Goal: Task Accomplishment & Management: Complete application form

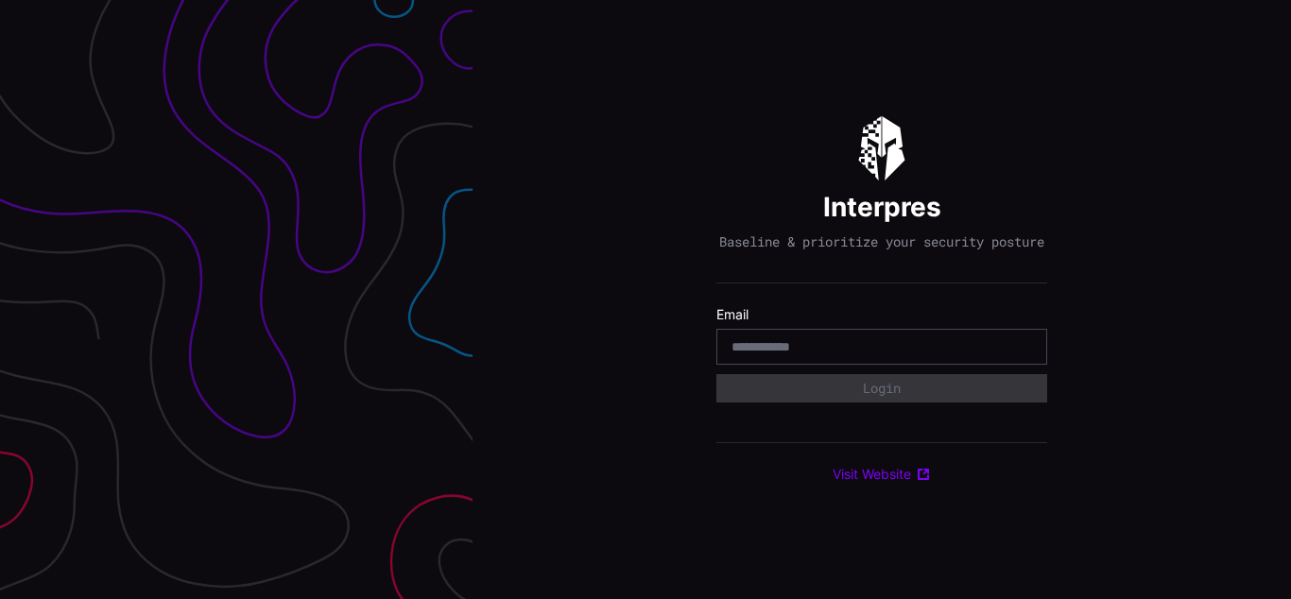
click at [646, 300] on div "Interpres Baseline & prioritize your security posture Email Login Visit Website" at bounding box center [882, 299] width 819 height 599
type input "**********"
click at [882, 355] on input "**********" at bounding box center [882, 346] width 301 height 17
click at [646, 300] on div "Interpres Baseline & prioritize your security posture Email Login Visit Website" at bounding box center [882, 299] width 819 height 599
